Goal: Transaction & Acquisition: Subscribe to service/newsletter

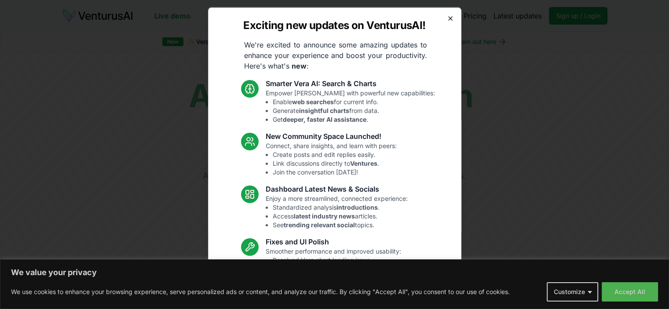
click at [447, 15] on icon "button" at bounding box center [450, 18] width 7 height 7
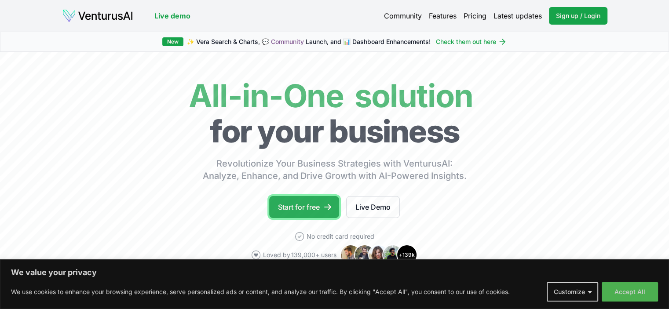
click at [312, 198] on link "Start for free" at bounding box center [304, 207] width 70 height 22
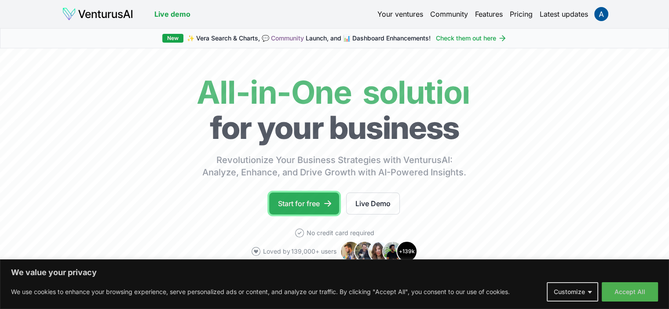
click at [331, 201] on icon at bounding box center [327, 203] width 9 height 9
